Goal: Task Accomplishment & Management: Use online tool/utility

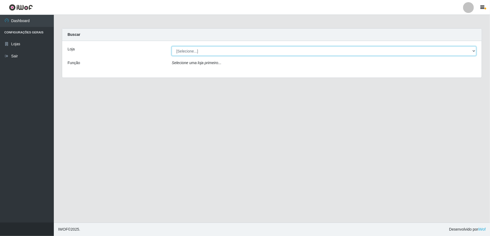
click at [294, 54] on select "[Selecione...] Atacado Vem - [STREET_ADDRESS]" at bounding box center [324, 50] width 305 height 9
select select "455"
click at [172, 46] on select "[Selecione...] Atacado Vem - [STREET_ADDRESS]" at bounding box center [324, 50] width 305 height 9
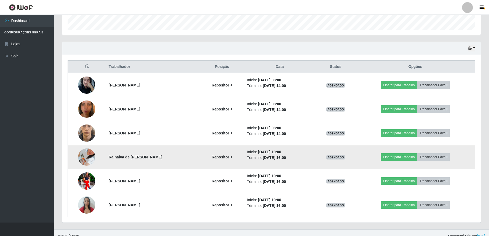
scroll to position [171, 0]
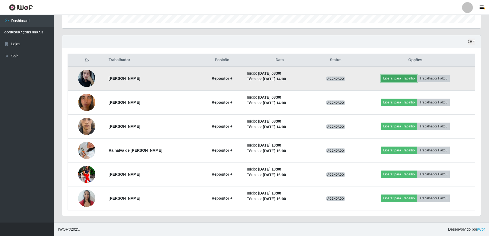
click at [397, 78] on button "Liberar para Trabalho" at bounding box center [399, 79] width 36 height 8
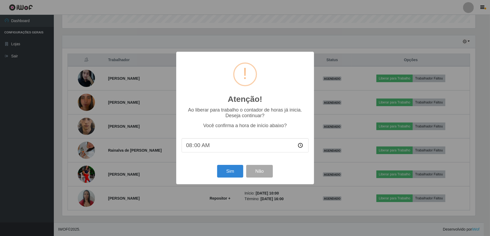
click at [300, 147] on input "08:00" at bounding box center [245, 145] width 127 height 14
type input "08:40"
click at [228, 173] on button "Sim" at bounding box center [230, 171] width 26 height 13
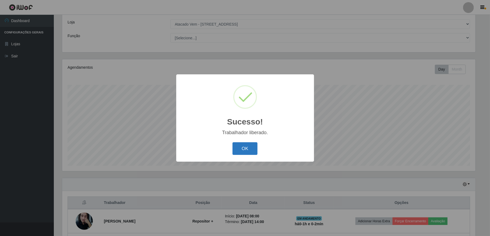
click at [252, 148] on button "OK" at bounding box center [245, 148] width 25 height 13
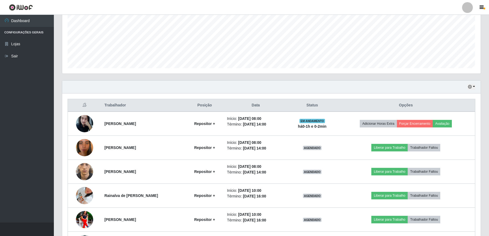
scroll to position [135, 0]
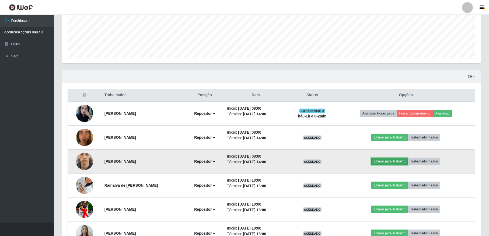
click at [392, 162] on button "Liberar para Trabalho" at bounding box center [389, 162] width 36 height 8
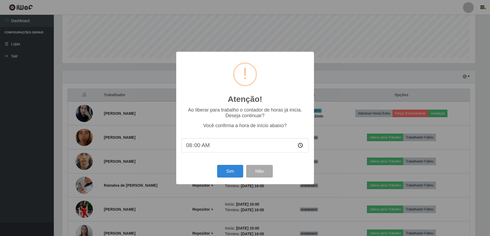
click at [298, 146] on input "08:00" at bounding box center [245, 145] width 127 height 14
type input "08:40"
click at [232, 163] on div "Atenção! × Ao liberar para trabalho o contador de horas já inicia. Deseja conti…" at bounding box center [245, 118] width 138 height 132
click at [231, 170] on button "Sim" at bounding box center [230, 171] width 26 height 13
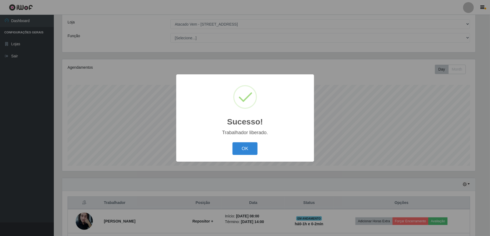
drag, startPoint x: 249, startPoint y: 148, endPoint x: 259, endPoint y: 153, distance: 11.0
click at [248, 148] on button "OK" at bounding box center [245, 148] width 25 height 13
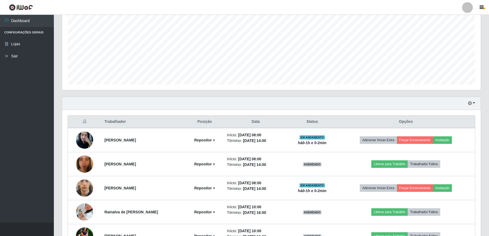
scroll to position [135, 0]
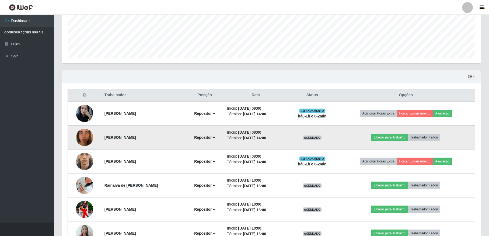
click at [86, 140] on img at bounding box center [84, 137] width 17 height 31
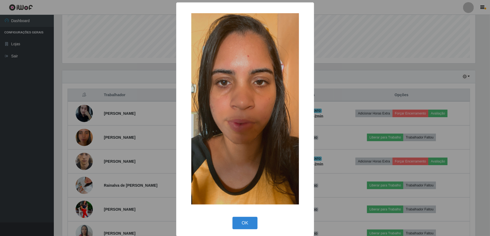
click at [118, 133] on div "× OK Cancel" at bounding box center [245, 118] width 490 height 236
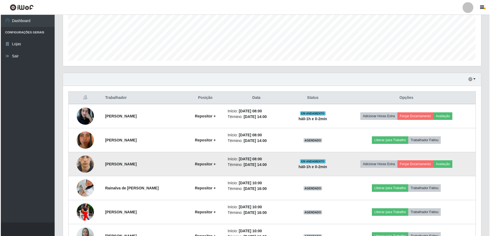
scroll to position [171, 0]
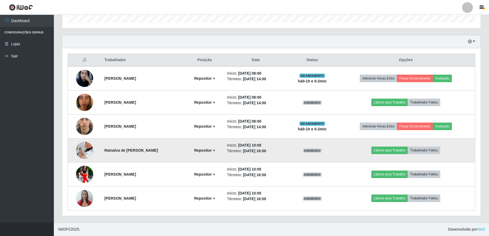
click at [81, 150] on img at bounding box center [84, 150] width 17 height 38
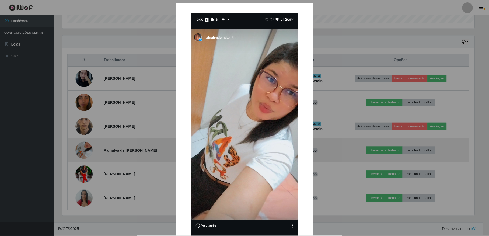
scroll to position [112, 414]
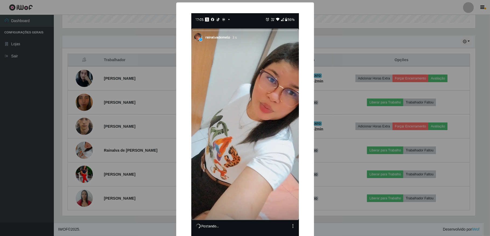
click at [83, 149] on div "× OK Cancel" at bounding box center [245, 118] width 490 height 236
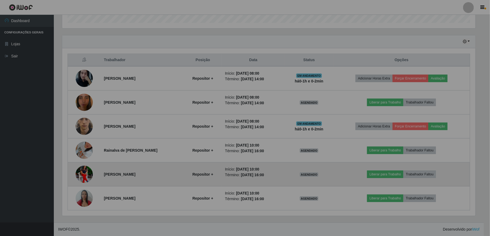
scroll to position [112, 418]
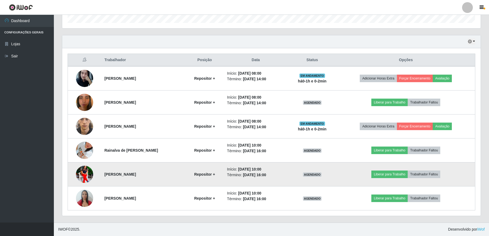
click at [83, 169] on img at bounding box center [84, 174] width 17 height 22
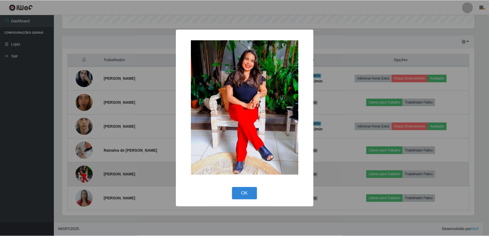
scroll to position [112, 414]
click at [83, 169] on div "× OK Cancel" at bounding box center [245, 118] width 490 height 236
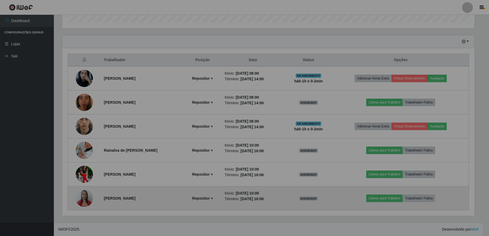
scroll to position [112, 418]
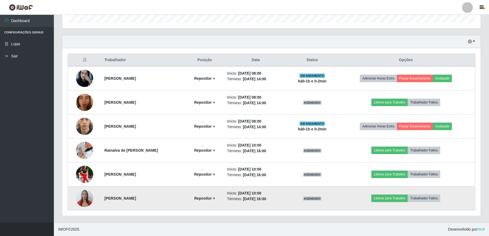
click at [82, 198] on img at bounding box center [84, 198] width 17 height 23
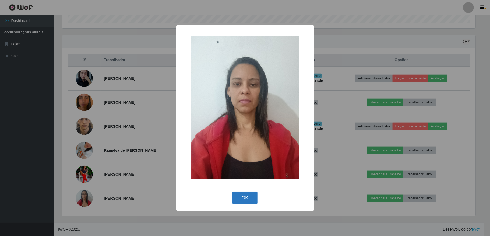
click at [251, 194] on button "OK" at bounding box center [245, 197] width 25 height 13
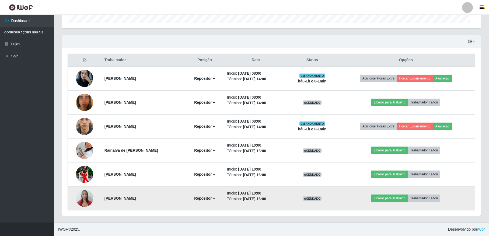
scroll to position [112, 418]
